Goal: Transaction & Acquisition: Subscribe to service/newsletter

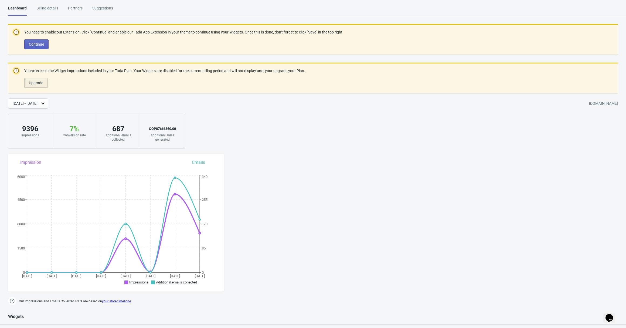
click at [41, 82] on span "Upgrade" at bounding box center [36, 83] width 14 height 4
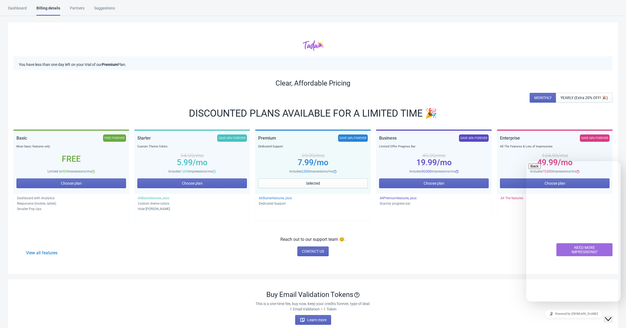
click at [613, 320] on button "Close Chat This icon closes the chat window." at bounding box center [608, 318] width 10 height 7
click at [437, 182] on span "Choose plan" at bounding box center [434, 183] width 21 height 4
